Goal: Book appointment/travel/reservation

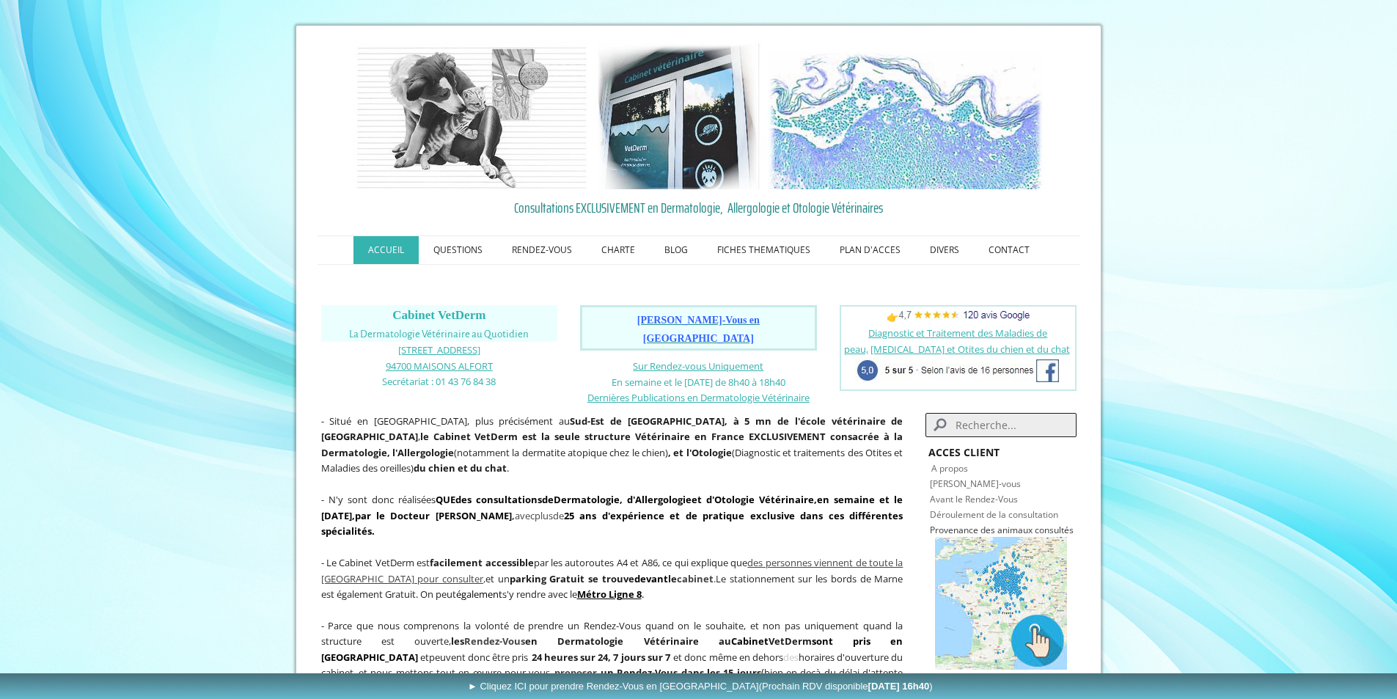
click at [676, 323] on span "Prendre Rendez-Vous en Ligne" at bounding box center [698, 329] width 122 height 29
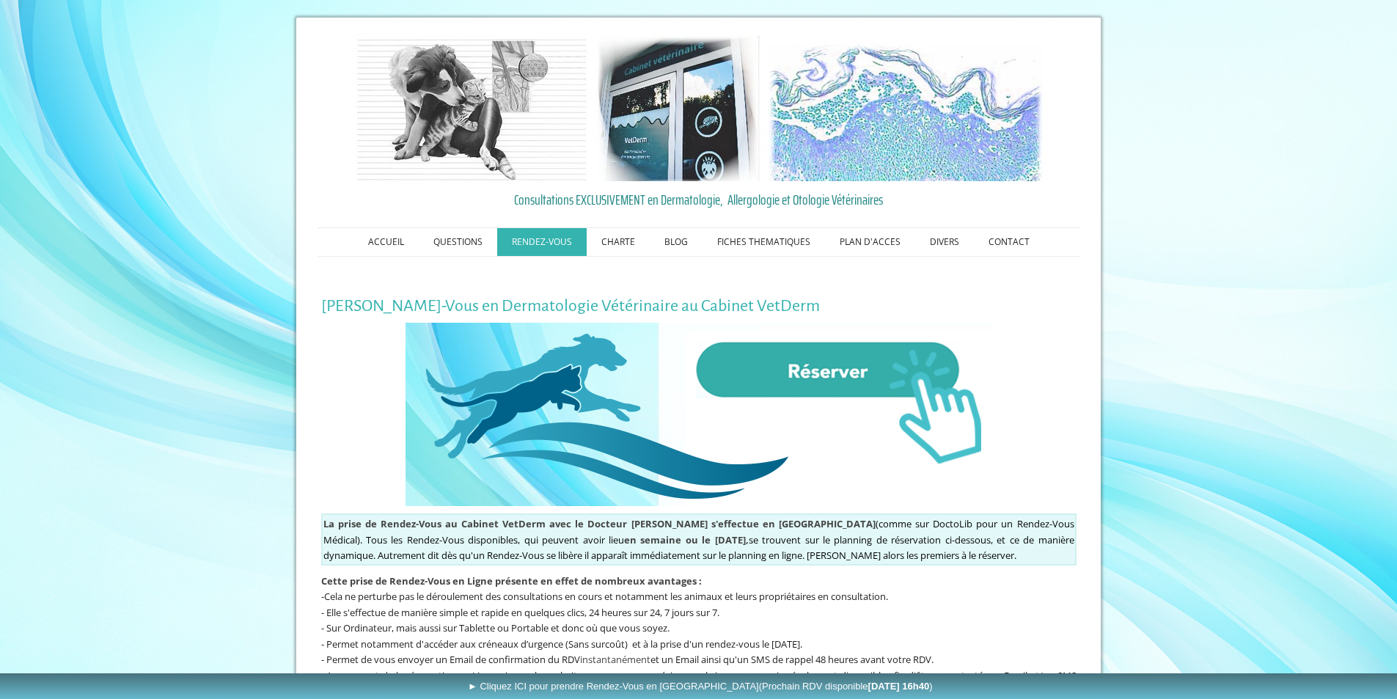
scroll to position [4, 0]
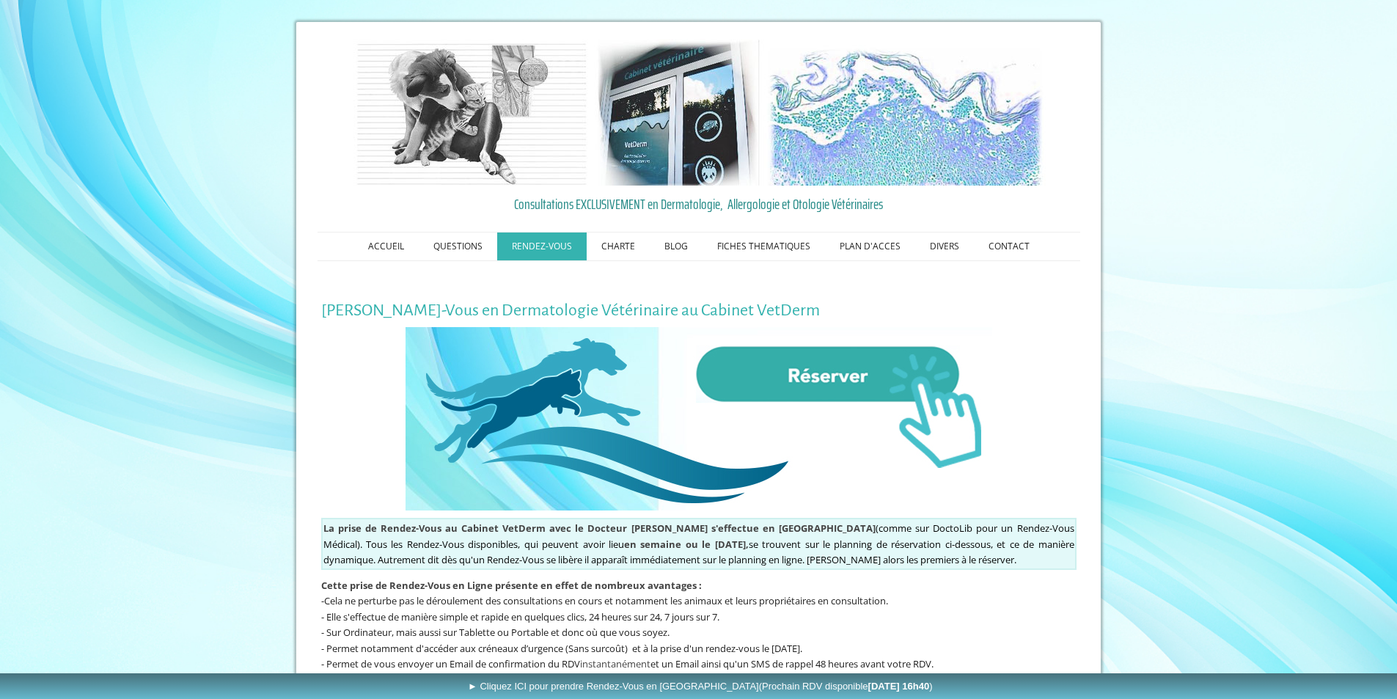
click at [841, 368] on img at bounding box center [699, 418] width 587 height 183
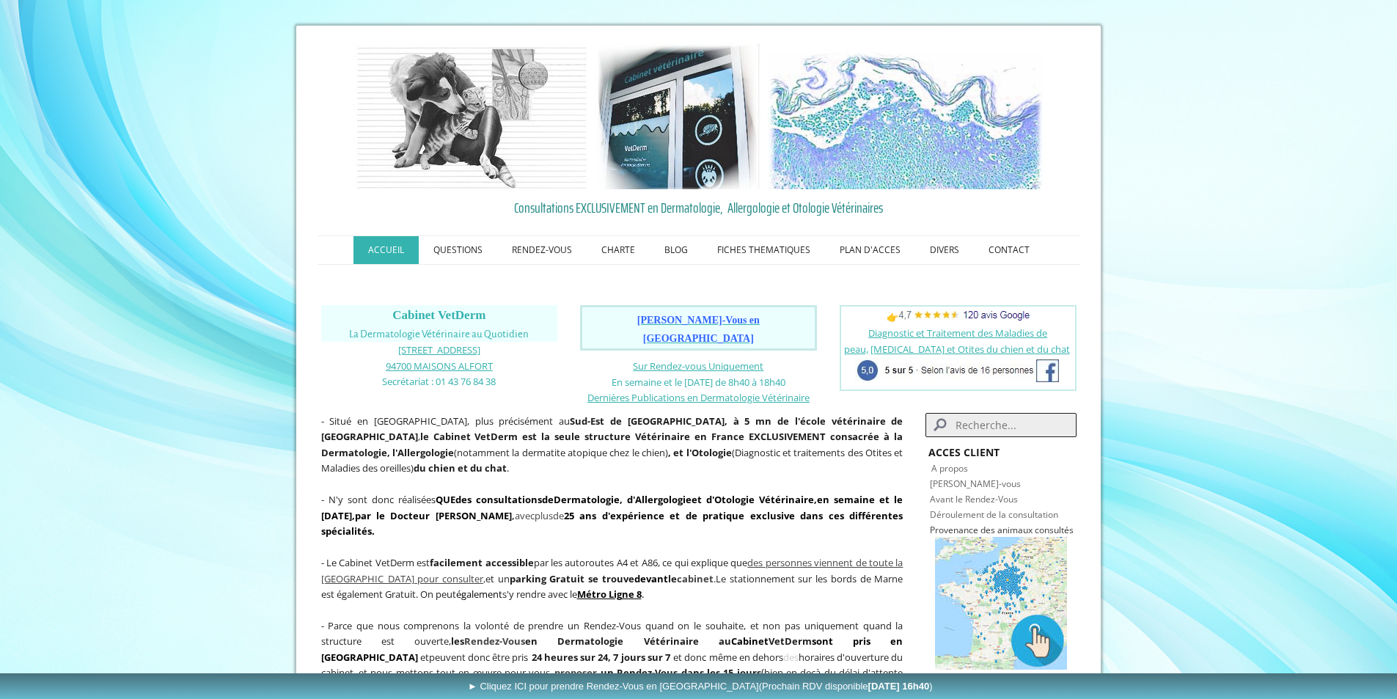
click at [746, 307] on table "Prendre Rendez-Vous en Ligne" at bounding box center [698, 327] width 237 height 45
click at [753, 315] on h1 "Prendre Rendez-Vous en Ligne" at bounding box center [699, 328] width 228 height 37
click at [756, 319] on span "Prendre Rendez-Vous en Ligne" at bounding box center [698, 329] width 122 height 29
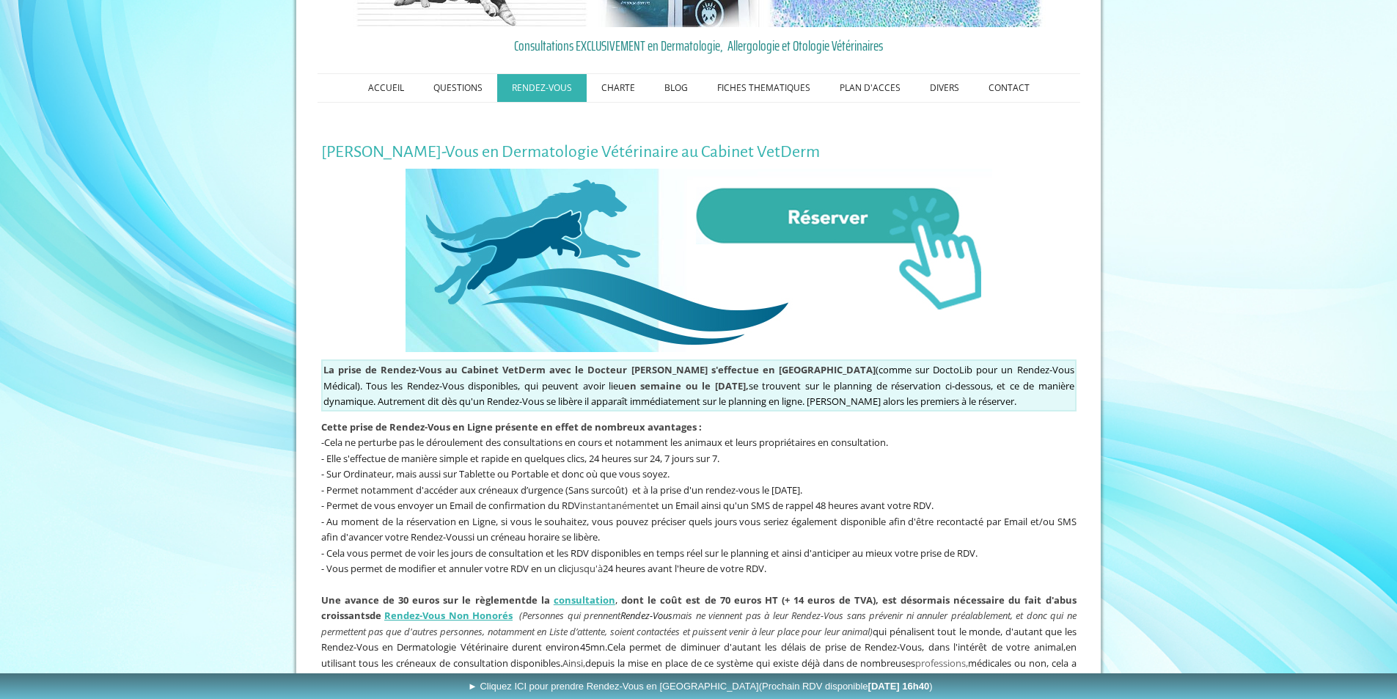
scroll to position [150, 0]
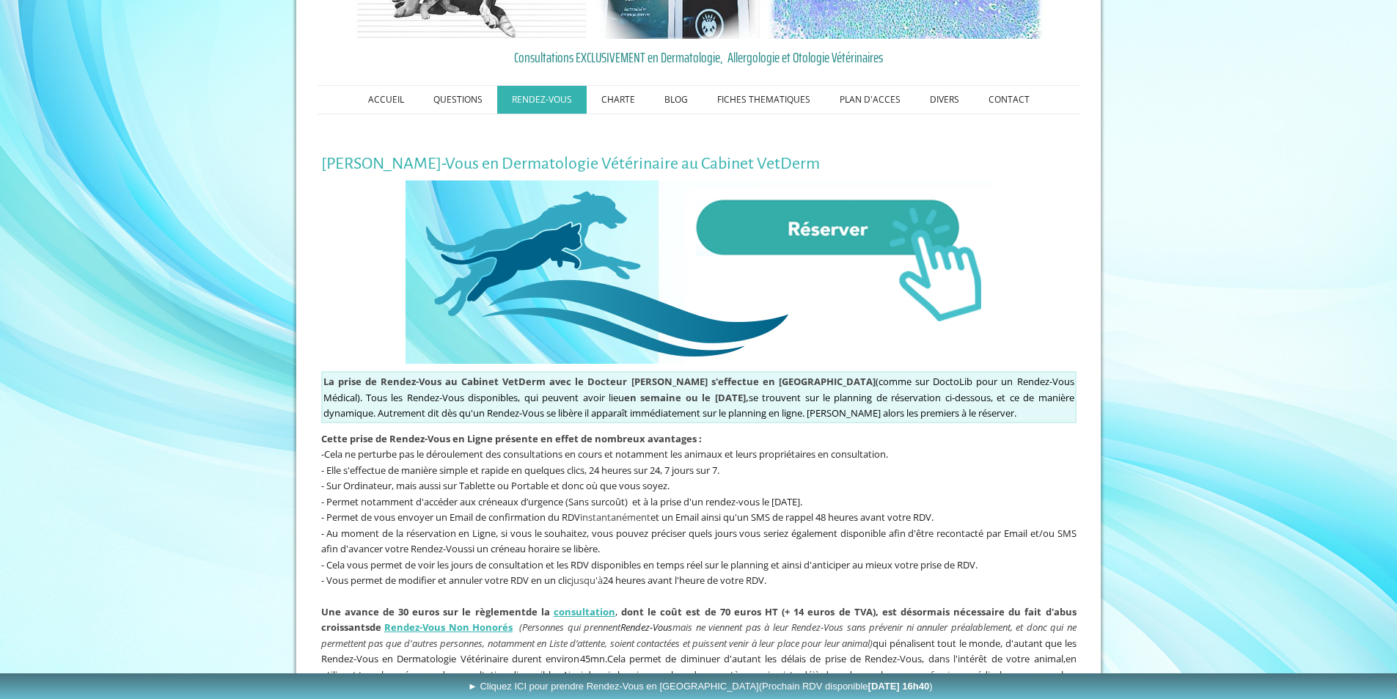
click at [807, 231] on img at bounding box center [699, 271] width 587 height 183
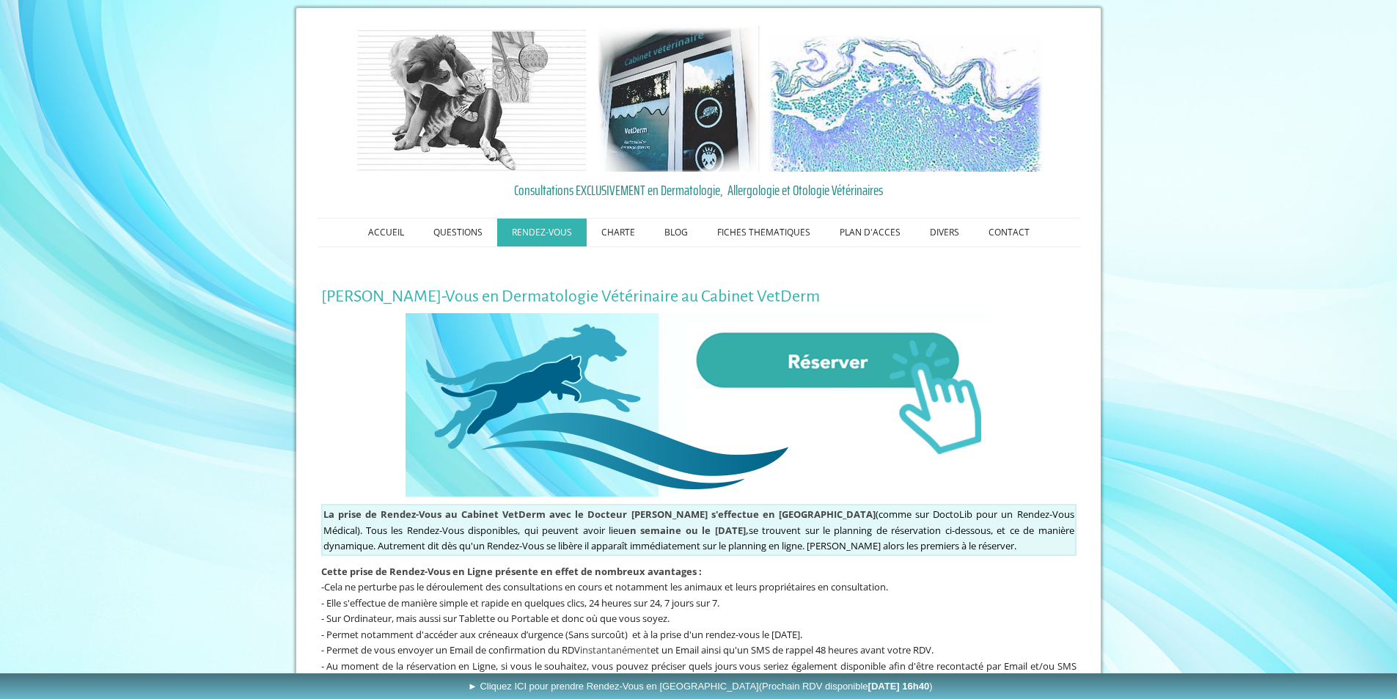
scroll to position [0, 0]
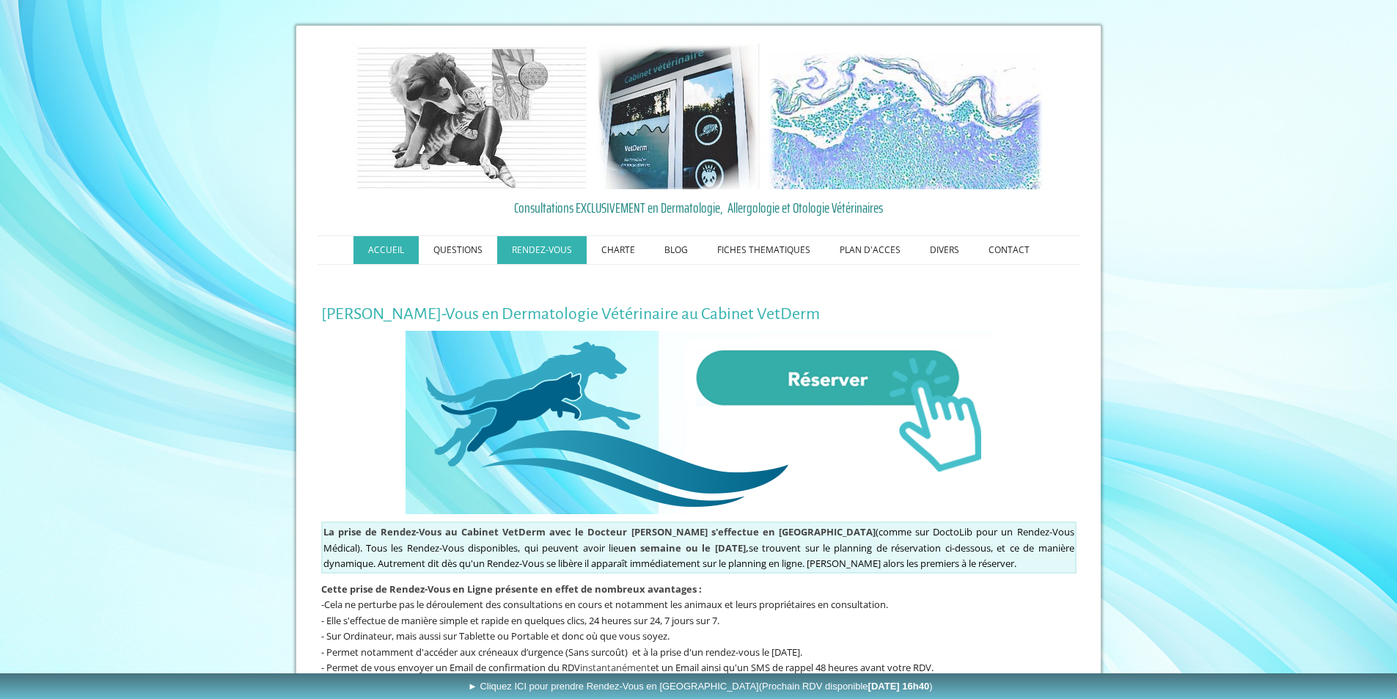
click at [382, 251] on link "ACCUEIL" at bounding box center [386, 250] width 65 height 28
